Goal: Transaction & Acquisition: Download file/media

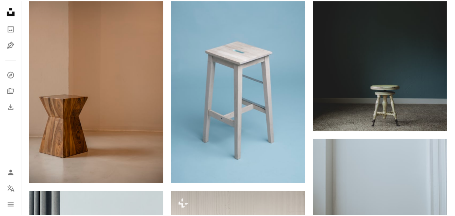
scroll to position [116, 0]
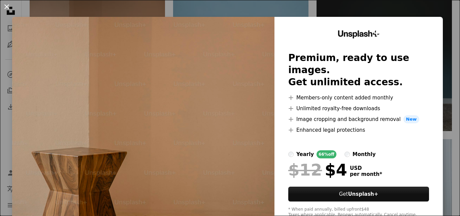
click at [7, 4] on button "An X shape" at bounding box center [7, 7] width 8 height 8
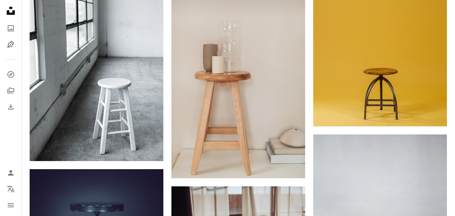
scroll to position [537, 0]
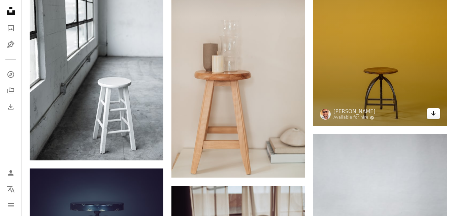
click at [432, 115] on icon "Arrow pointing down" at bounding box center [433, 113] width 5 height 8
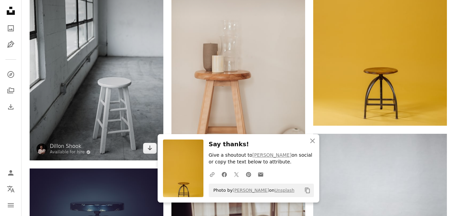
click at [54, 49] on img at bounding box center [97, 60] width 134 height 201
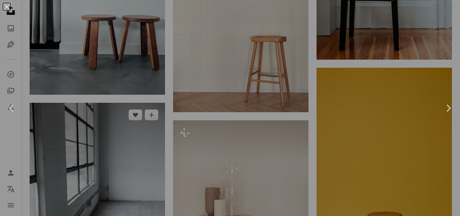
scroll to position [360, 0]
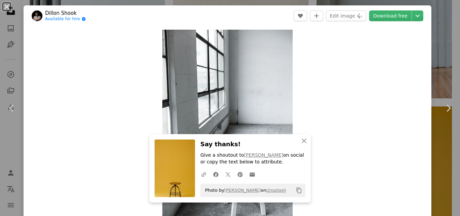
click at [6, 6] on button "An X shape" at bounding box center [7, 7] width 8 height 8
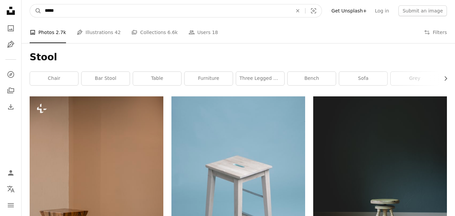
click at [59, 10] on input "*****" at bounding box center [165, 10] width 249 height 13
type input "*"
type input "**********"
click at [30, 4] on button "A magnifying glass" at bounding box center [35, 10] width 11 height 13
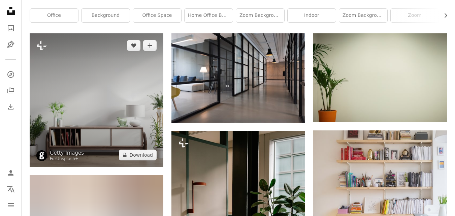
scroll to position [63, 0]
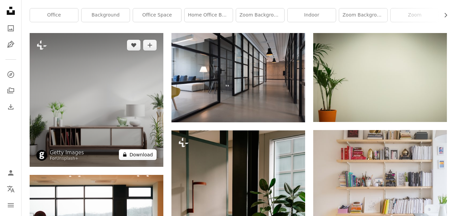
click at [144, 153] on button "A lock Download" at bounding box center [138, 154] width 38 height 11
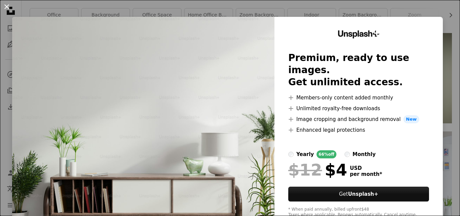
click at [6, 3] on button "An X shape" at bounding box center [7, 7] width 8 height 8
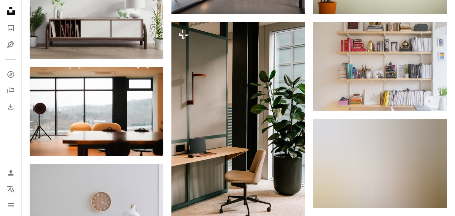
scroll to position [171, 0]
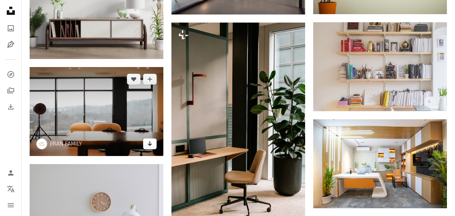
click at [150, 143] on icon "Download" at bounding box center [150, 143] width 4 height 5
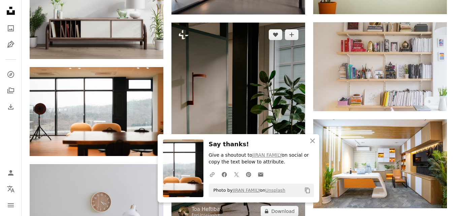
click at [271, 96] on img at bounding box center [239, 123] width 134 height 201
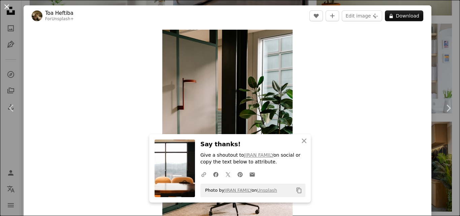
click at [8, 8] on button "An X shape" at bounding box center [7, 7] width 8 height 8
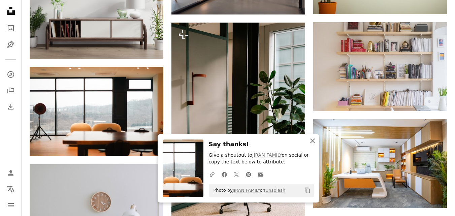
click at [313, 140] on icon "An X shape" at bounding box center [313, 141] width 8 height 8
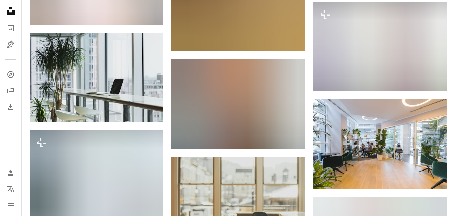
scroll to position [596, 0]
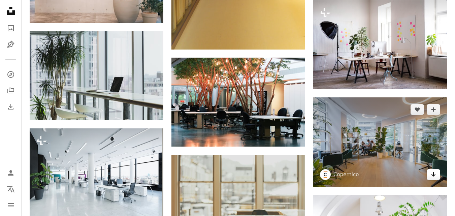
click at [434, 173] on icon "Arrow pointing down" at bounding box center [433, 174] width 5 height 8
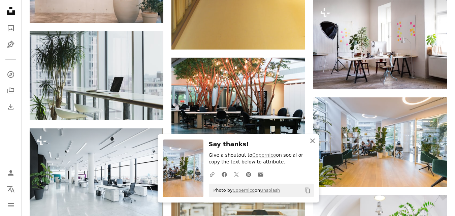
click at [313, 140] on icon "button" at bounding box center [312, 141] width 5 height 5
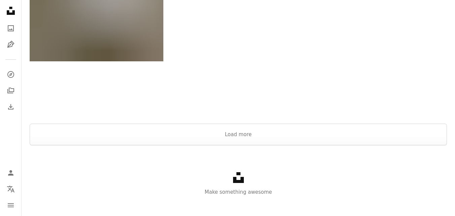
scroll to position [940, 0]
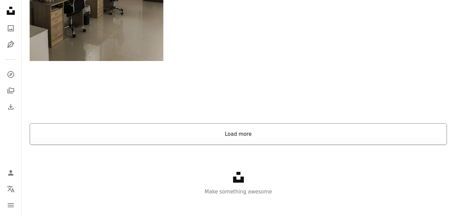
click at [243, 131] on button "Load more" at bounding box center [239, 134] width 418 height 22
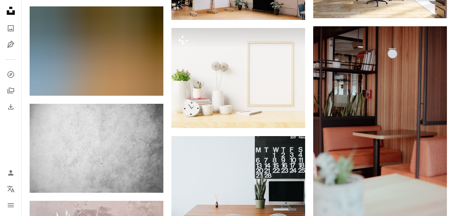
scroll to position [5187, 0]
